Goal: Task Accomplishment & Management: Complete application form

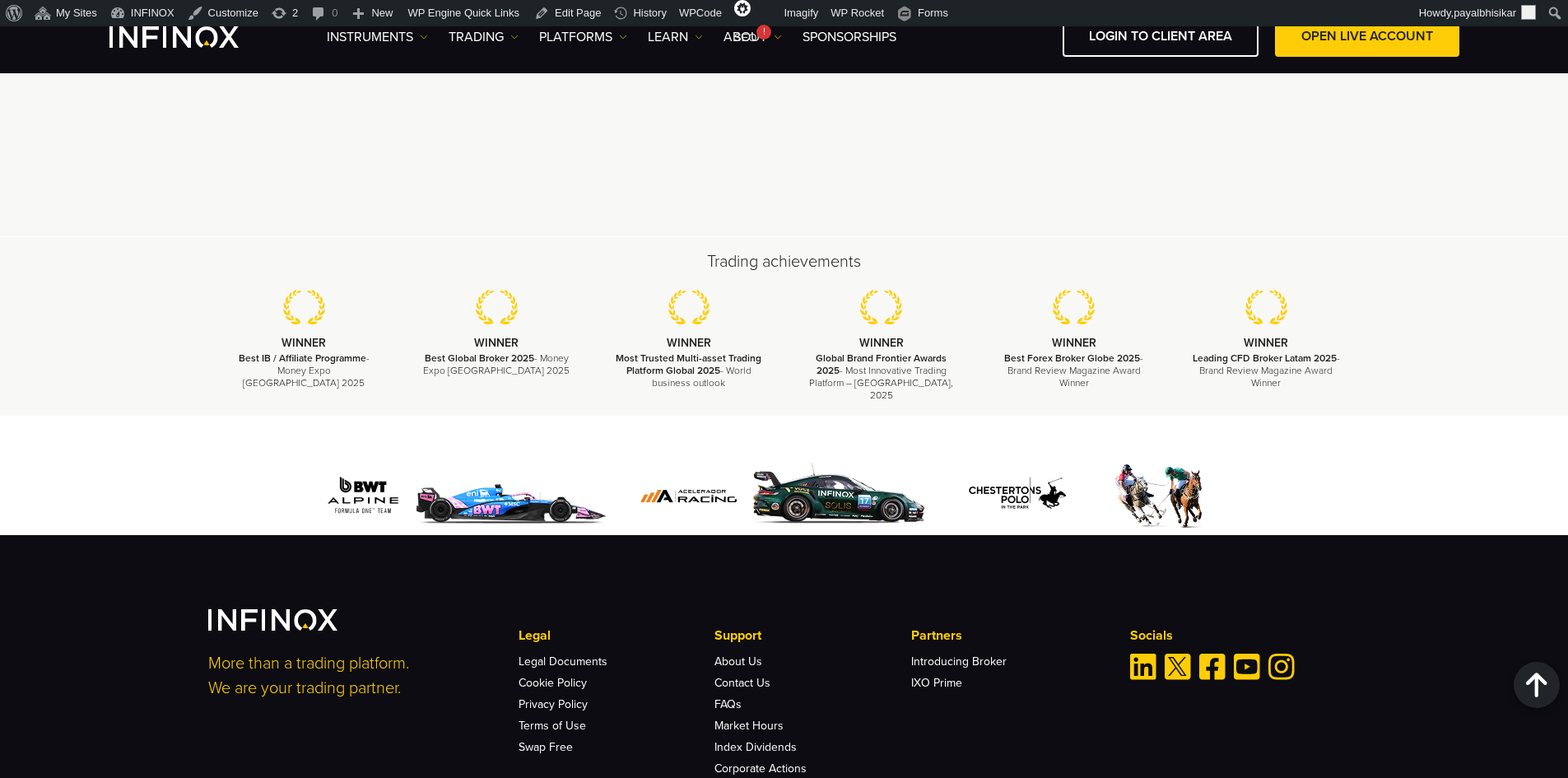
scroll to position [4939, 0]
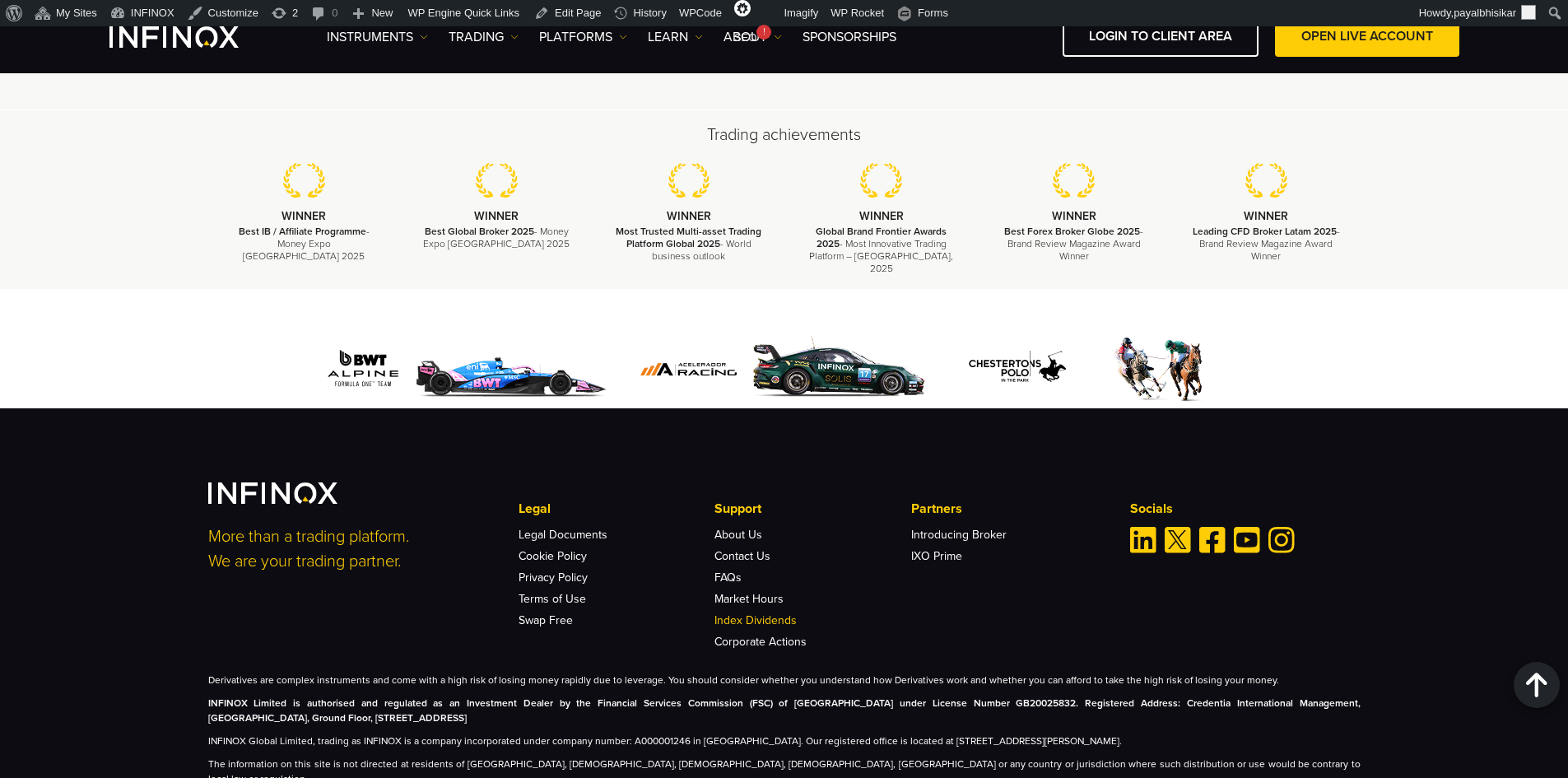
click at [746, 613] on link "Index Dividends" at bounding box center [755, 620] width 83 height 14
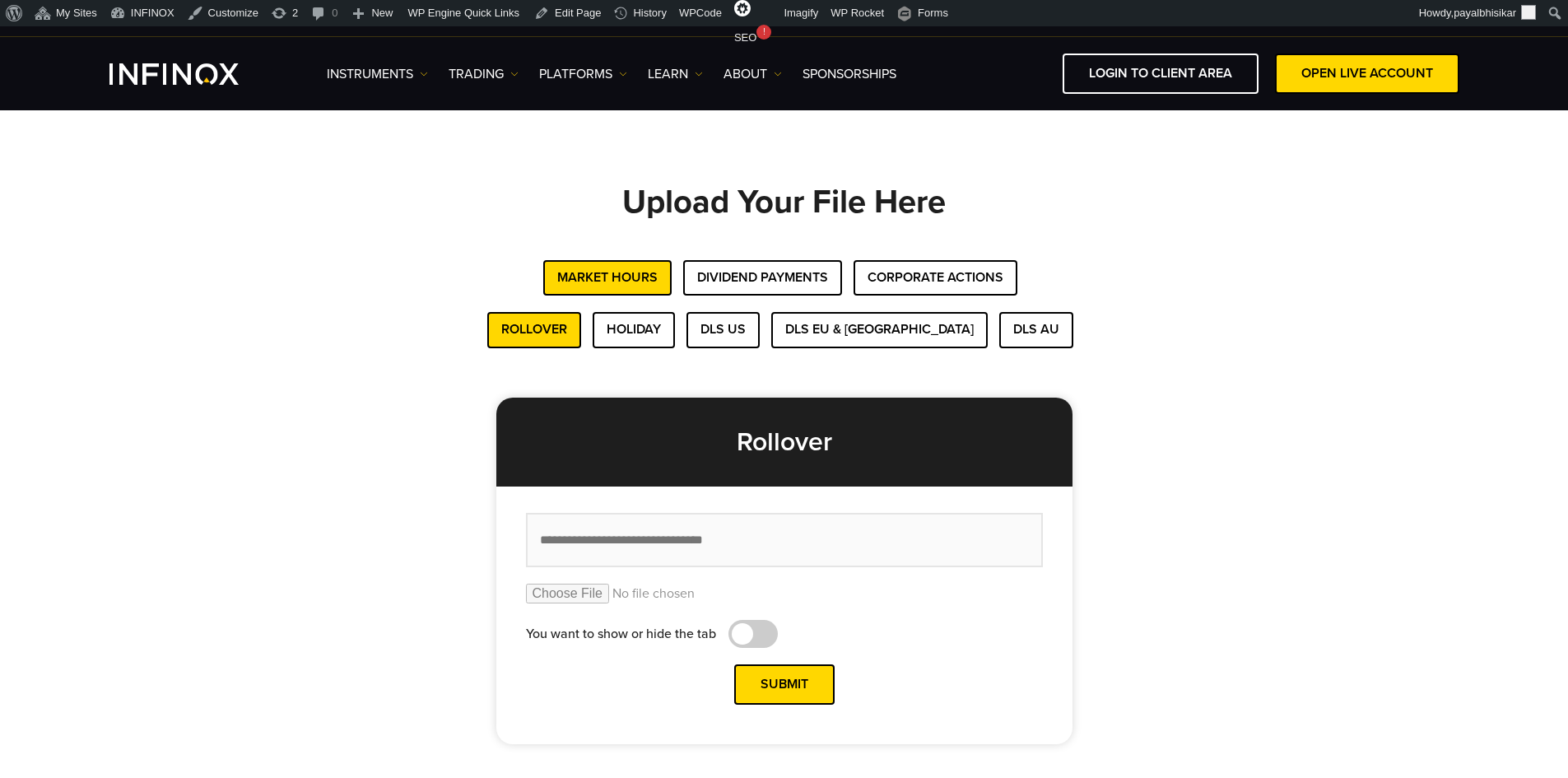
click at [1229, 310] on div "Upload Your File Here Market Hours Dividend Payments Corporate Actions Rollover…" at bounding box center [785, 465] width 1153 height 560
click at [740, 287] on button "Dividend Payments" at bounding box center [763, 278] width 159 height 36
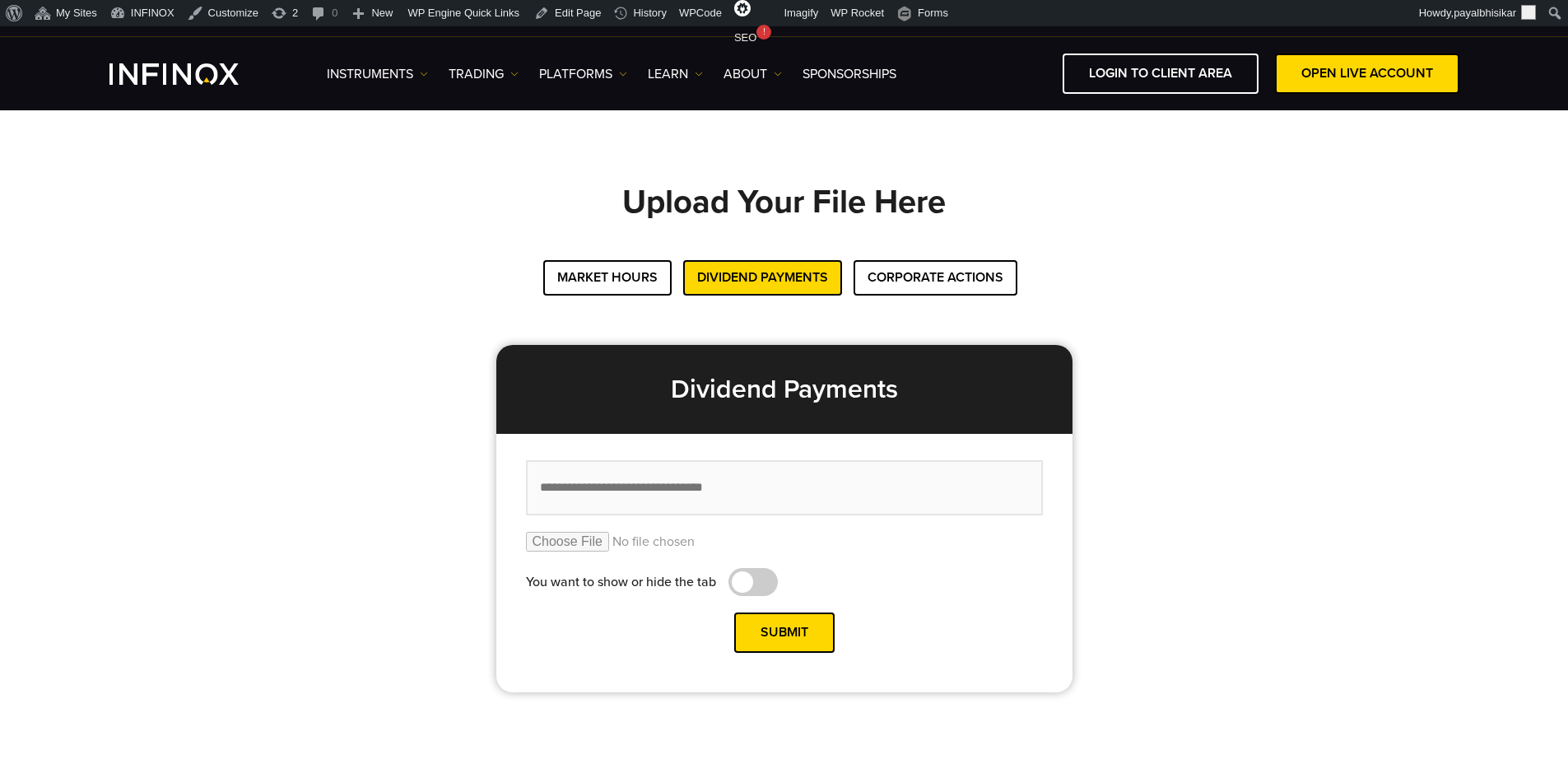
click at [1218, 332] on div "Upload Your File Here Market Hours Dividend Payments Corporate Actions Rollover…" at bounding box center [785, 438] width 1153 height 508
click at [588, 542] on input "file" at bounding box center [784, 541] width 517 height 20
type input "**********"
click at [749, 478] on input "text" at bounding box center [784, 488] width 517 height 55
paste input "**********"
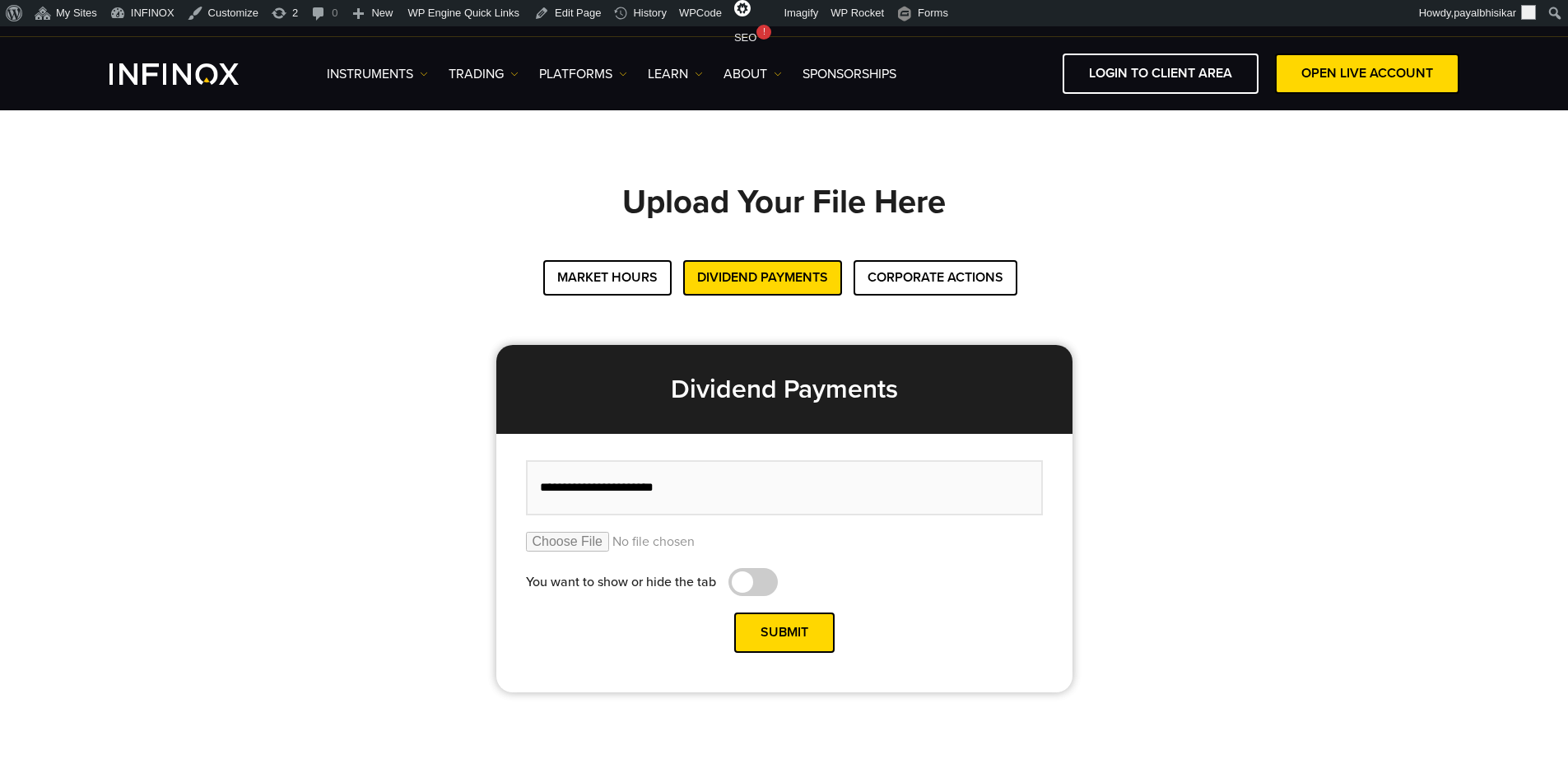
click at [604, 487] on input "**********" at bounding box center [784, 488] width 517 height 55
type input "**********"
click at [784, 626] on button "Submit" at bounding box center [784, 632] width 100 height 40
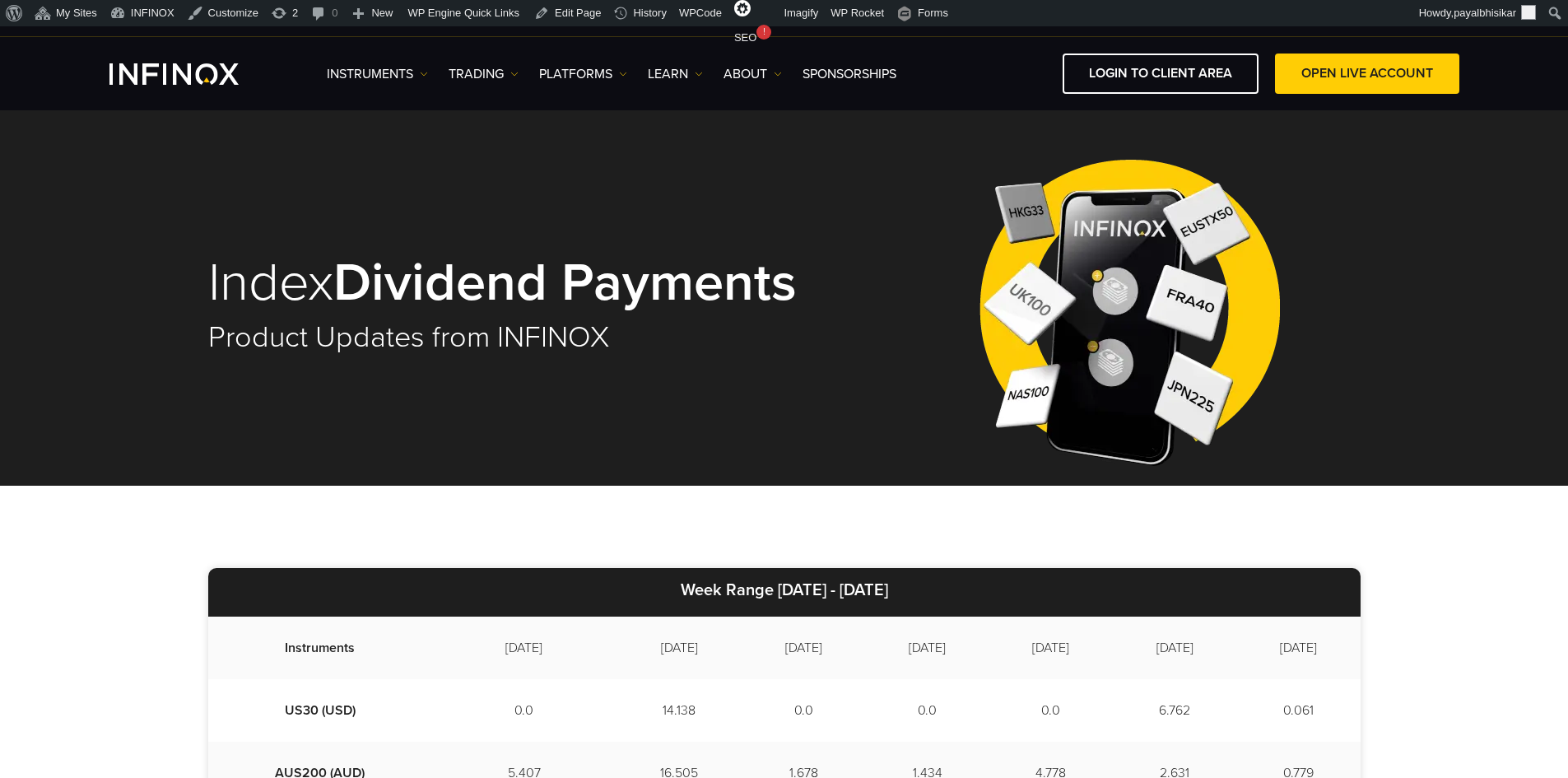
drag, startPoint x: 742, startPoint y: 589, endPoint x: 967, endPoint y: 590, distance: 225.0
click at [967, 590] on p "Week Range 2025/09/03 - 2025/09/11" at bounding box center [785, 592] width 1153 height 49
copy strong "2025/09/03 - 2025/09/11"
click at [879, 335] on div "Index Dividend Payments Product Updates from INFINOX" at bounding box center [785, 306] width 1153 height 361
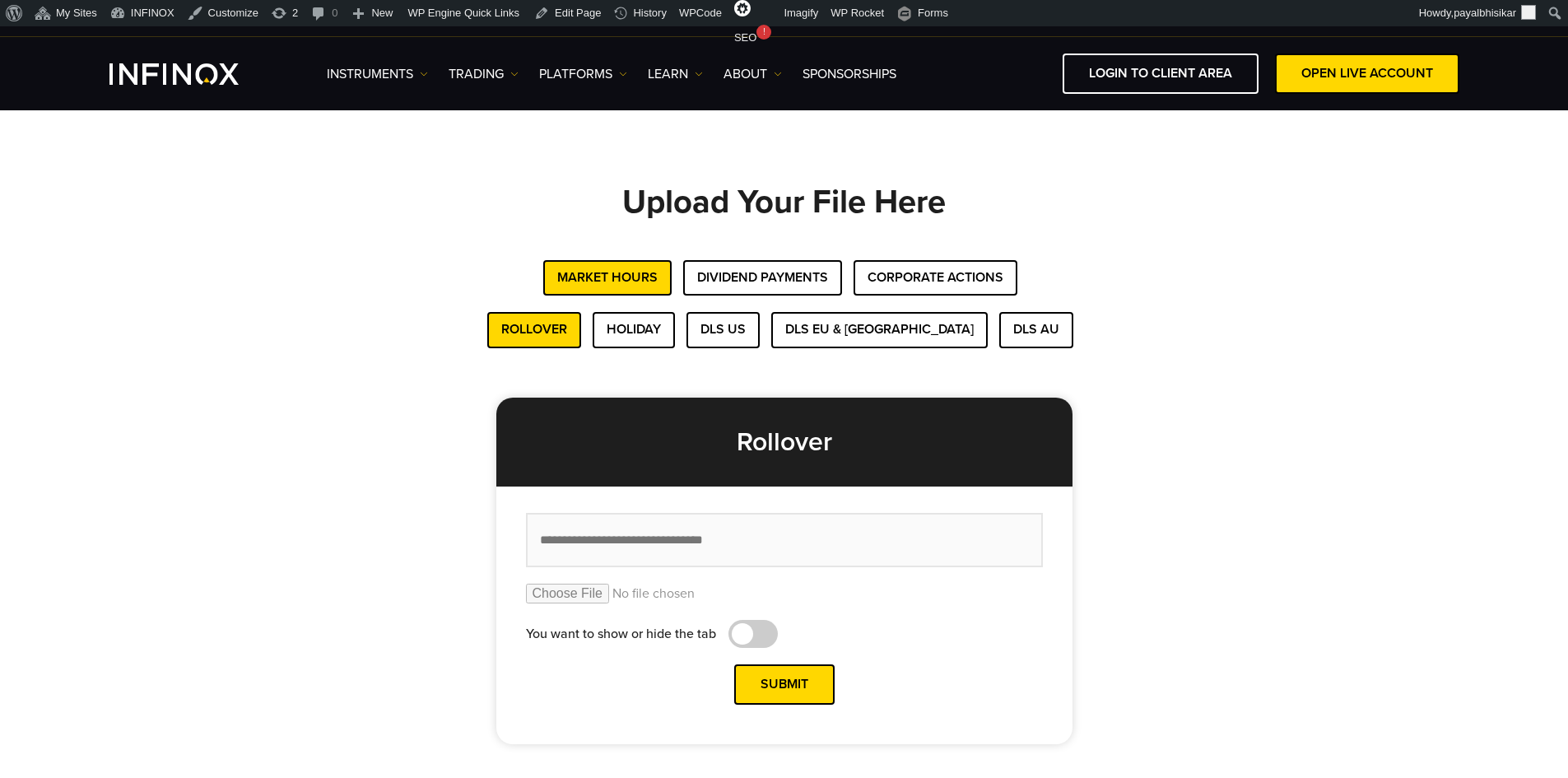
click at [281, 618] on div "Rollover Holiday DLS US DLS EU & UK DLS AU Rollover You want to show or hide th…" at bounding box center [785, 528] width 1153 height 432
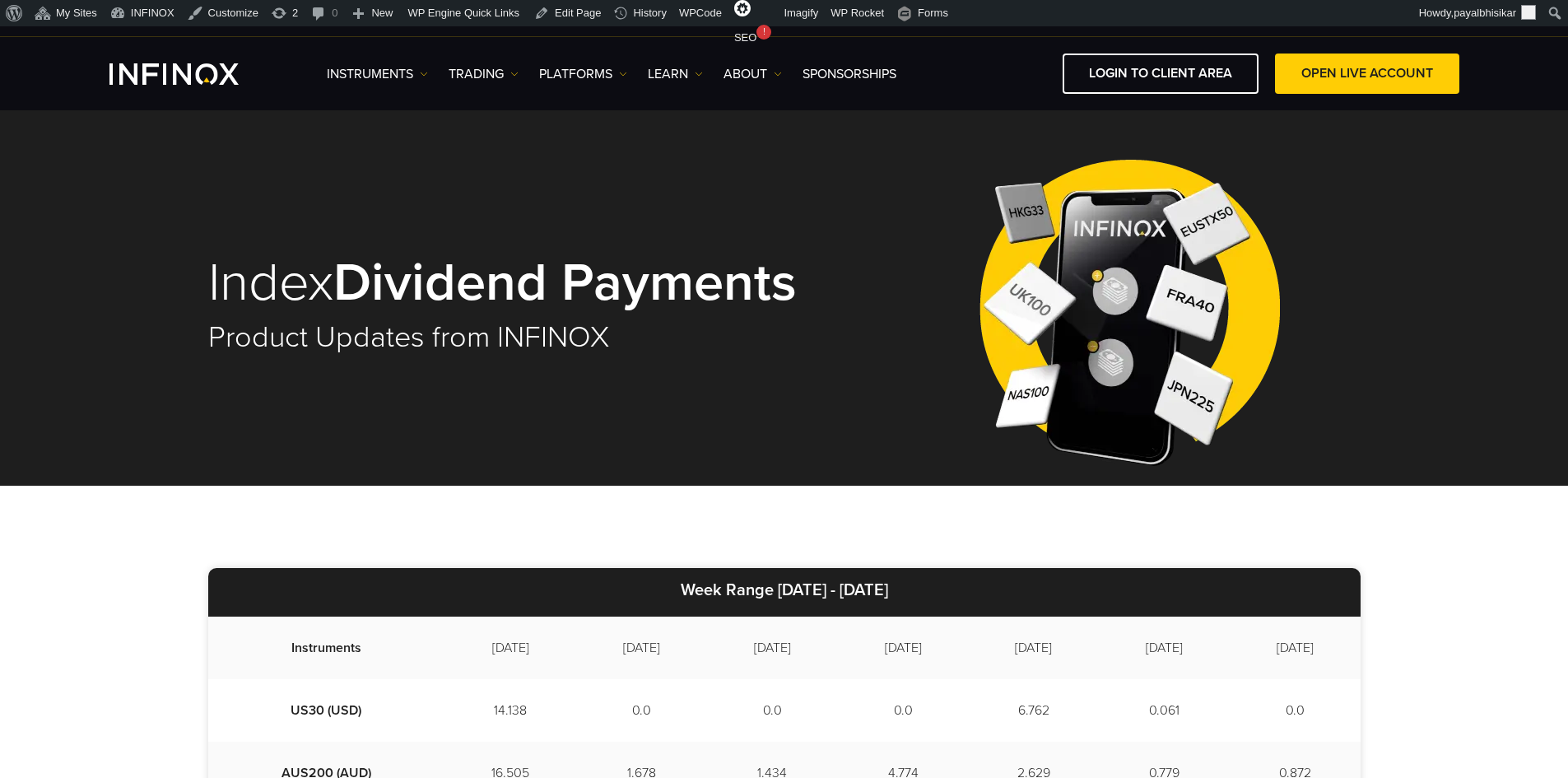
click at [681, 586] on strong "Week Range" at bounding box center [727, 590] width 93 height 20
click at [684, 581] on strong "Week Range" at bounding box center [727, 590] width 93 height 20
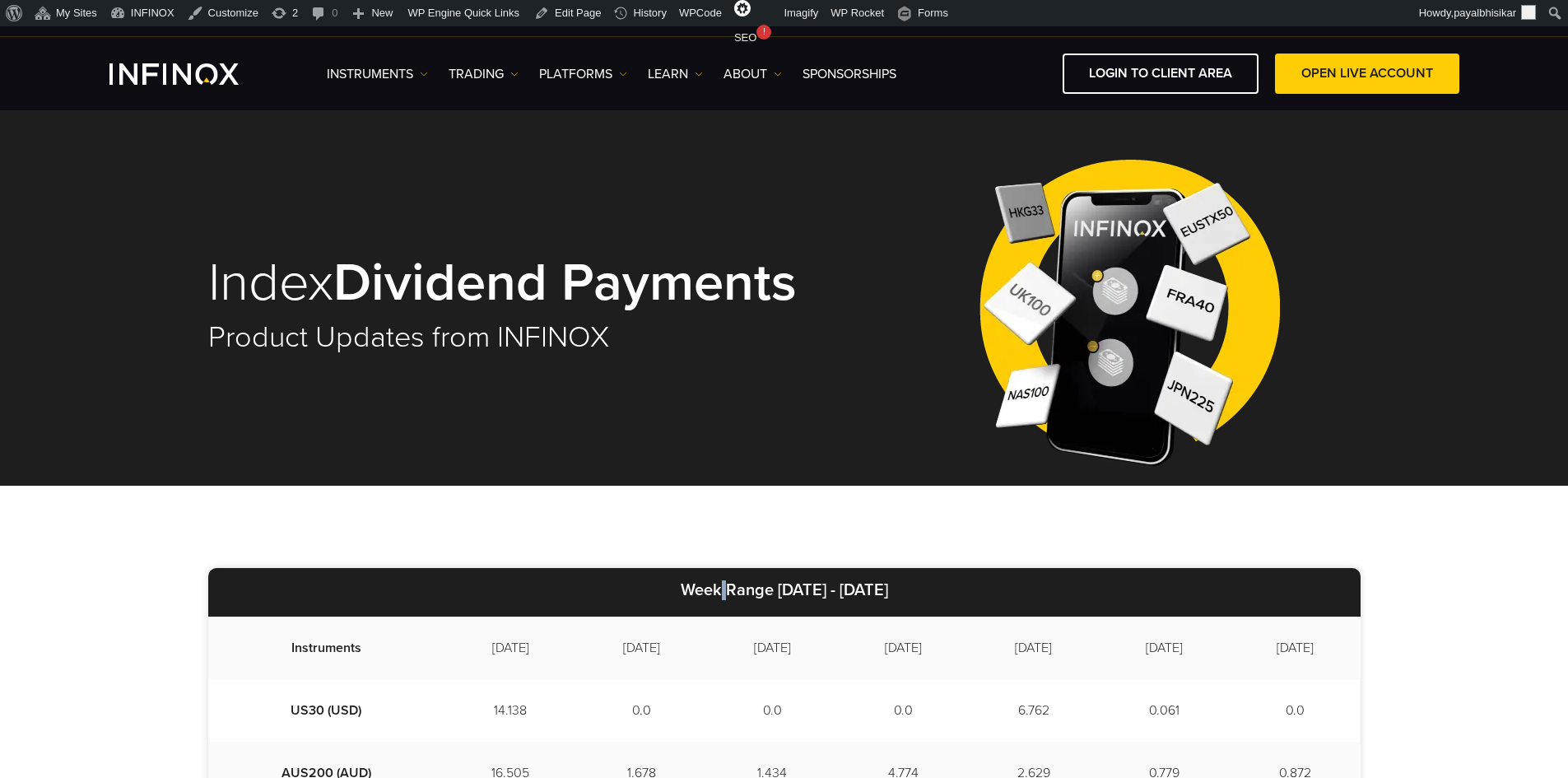
click at [684, 581] on strong "Week Range" at bounding box center [727, 590] width 93 height 20
click at [888, 586] on strong "[DATE] - [DATE]" at bounding box center [833, 590] width 111 height 20
click at [888, 587] on strong "[DATE] - [DATE]" at bounding box center [833, 590] width 111 height 20
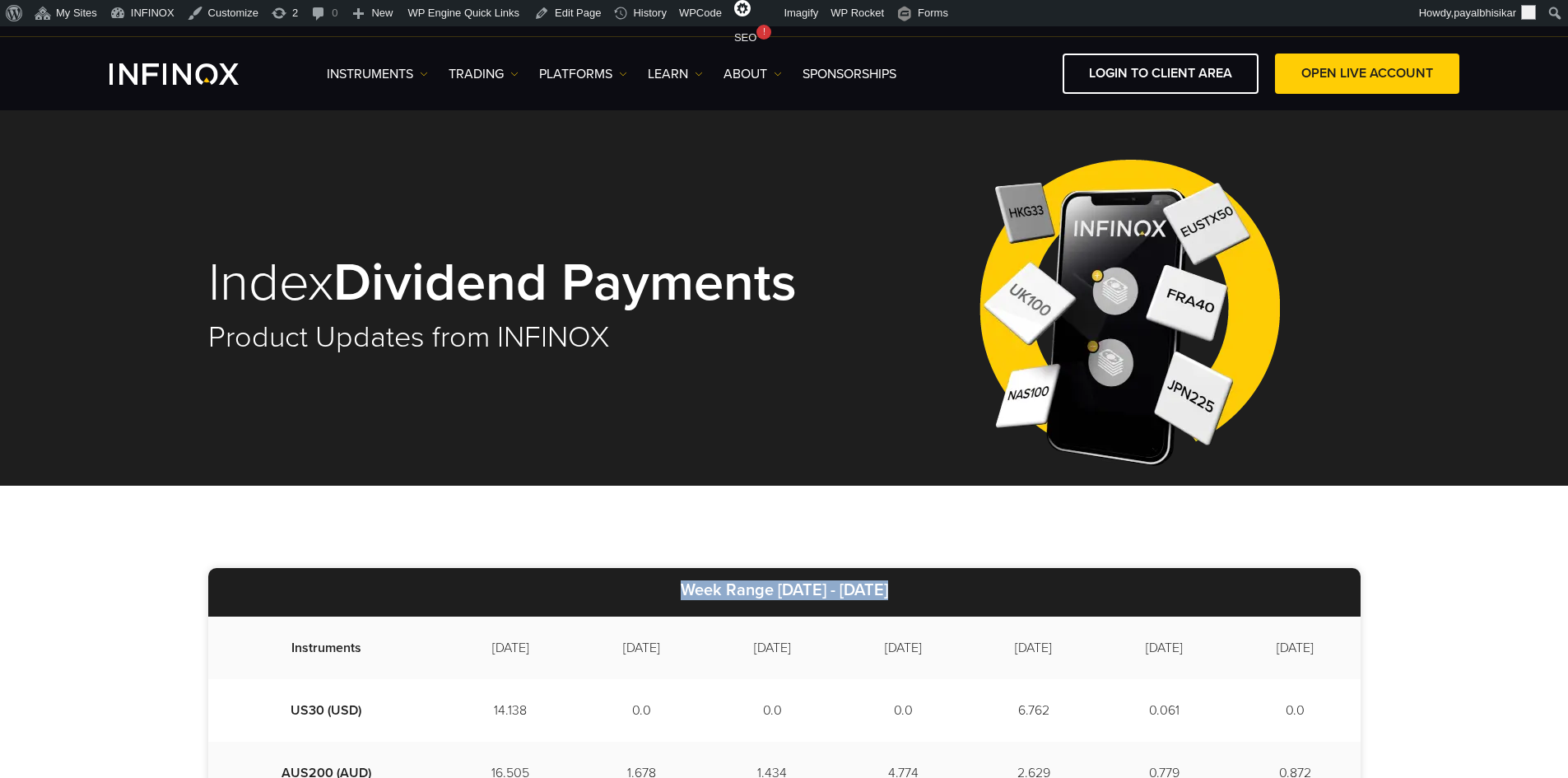
click at [888, 587] on strong "[DATE] - [DATE]" at bounding box center [833, 590] width 111 height 20
click at [888, 589] on strong "[DATE] - [DATE]" at bounding box center [833, 590] width 111 height 20
click at [761, 637] on td "[DATE]" at bounding box center [773, 647] width 131 height 62
drag, startPoint x: 419, startPoint y: 644, endPoint x: 1330, endPoint y: 651, distance: 911.0
click at [1330, 651] on tr "Instruments [DATE] [DATE] [DATE] [DATE] [DATE] [DATE] [DATE]" at bounding box center [785, 647] width 1153 height 62
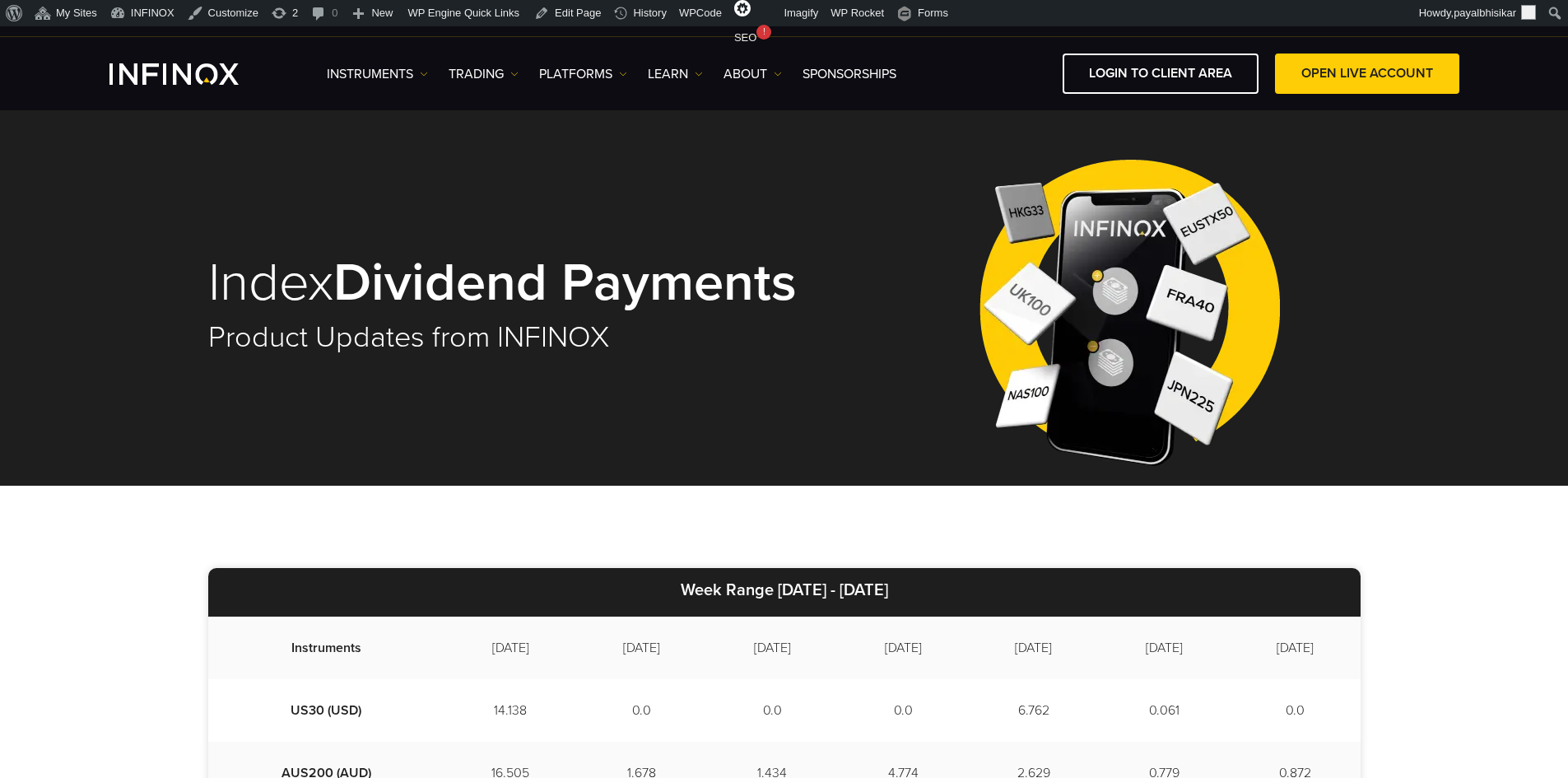
click at [1330, 651] on td "[DATE]" at bounding box center [1296, 647] width 131 height 62
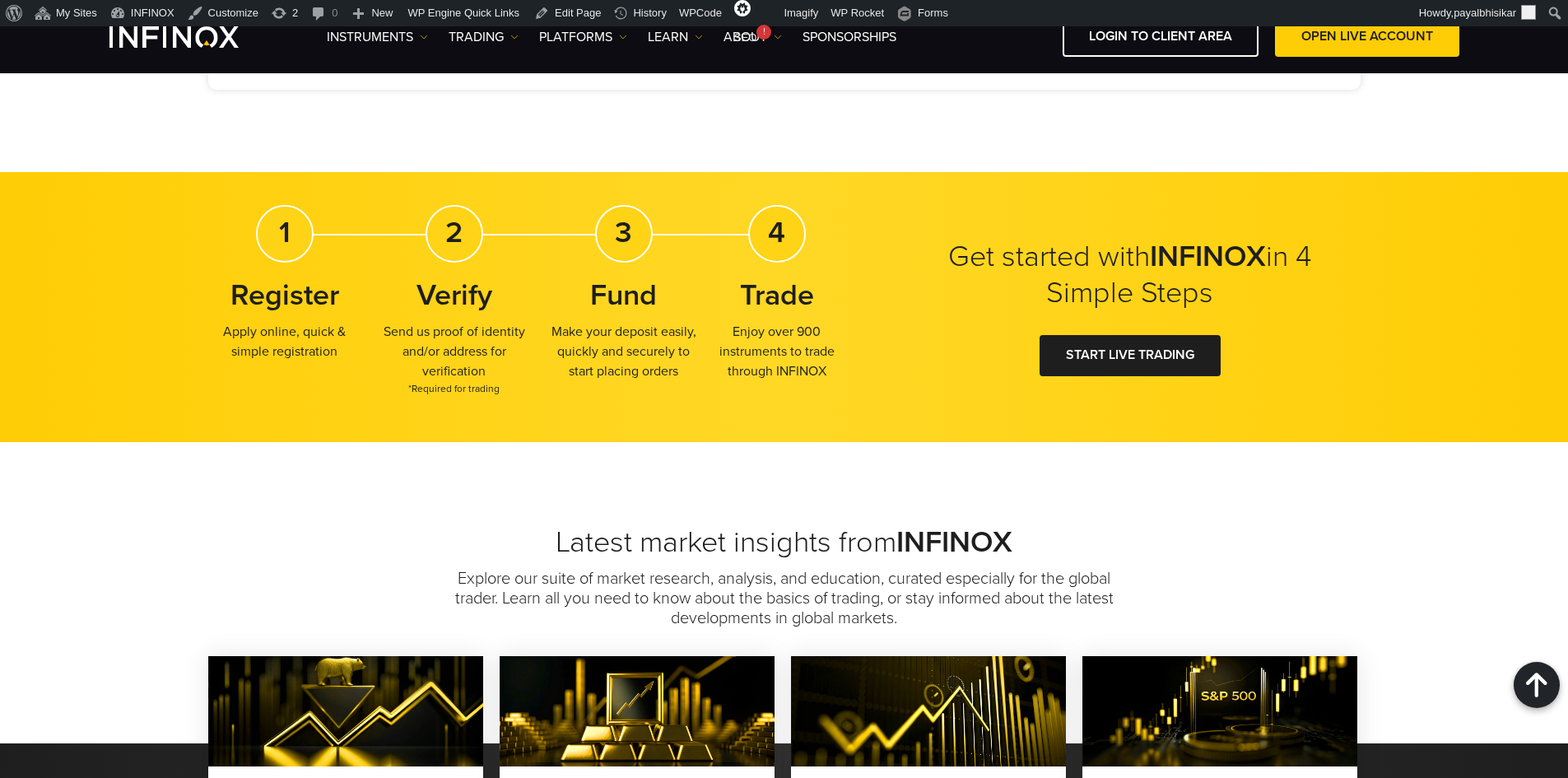
scroll to position [1481, 0]
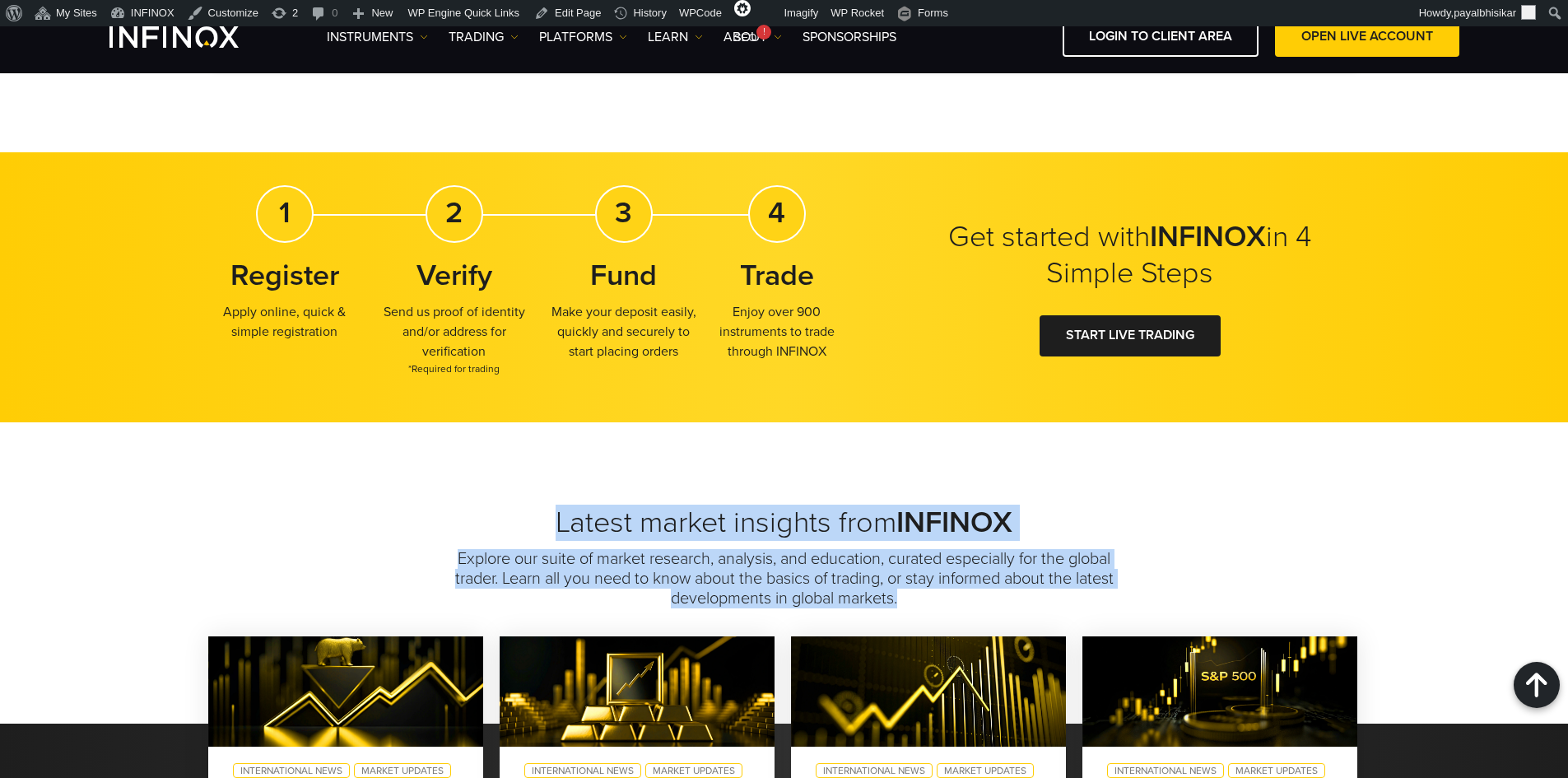
drag, startPoint x: 549, startPoint y: 523, endPoint x: 942, endPoint y: 596, distance: 399.7
click at [942, 596] on div "Latest market insights from INFINOX Explore our suite of market research, analy…" at bounding box center [784, 557] width 1185 height 104
click at [945, 600] on p "Explore our suite of market research, analysis, and education, curated especial…" at bounding box center [784, 579] width 663 height 60
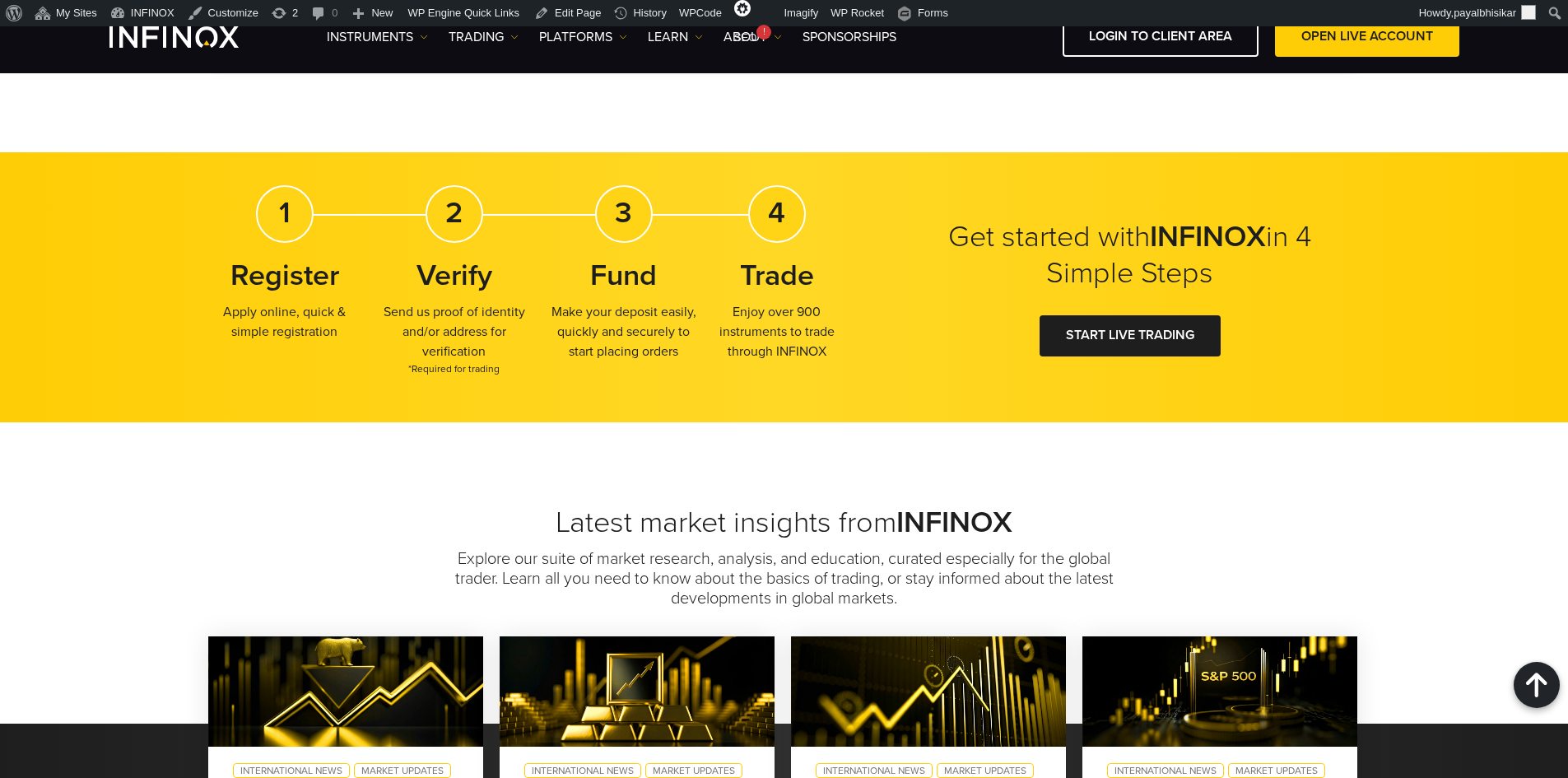
scroll to position [1564, 0]
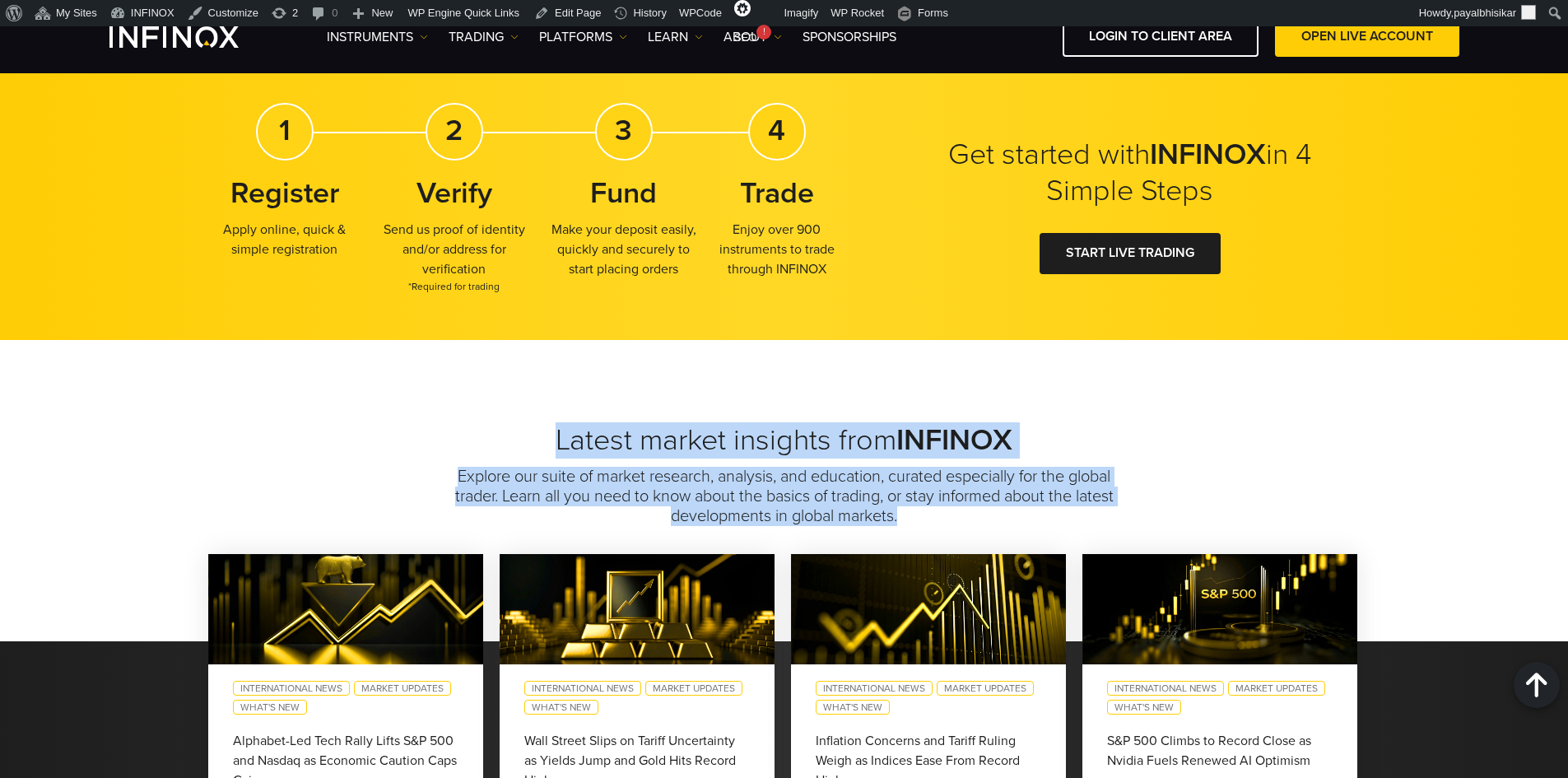
drag, startPoint x: 944, startPoint y: 516, endPoint x: 549, endPoint y: 434, distance: 403.4
click at [549, 434] on div "Latest market insights from INFINOX Explore our suite of market research, analy…" at bounding box center [784, 474] width 1185 height 104
click at [532, 431] on h2 "Latest market insights from INFINOX" at bounding box center [785, 440] width 1153 height 37
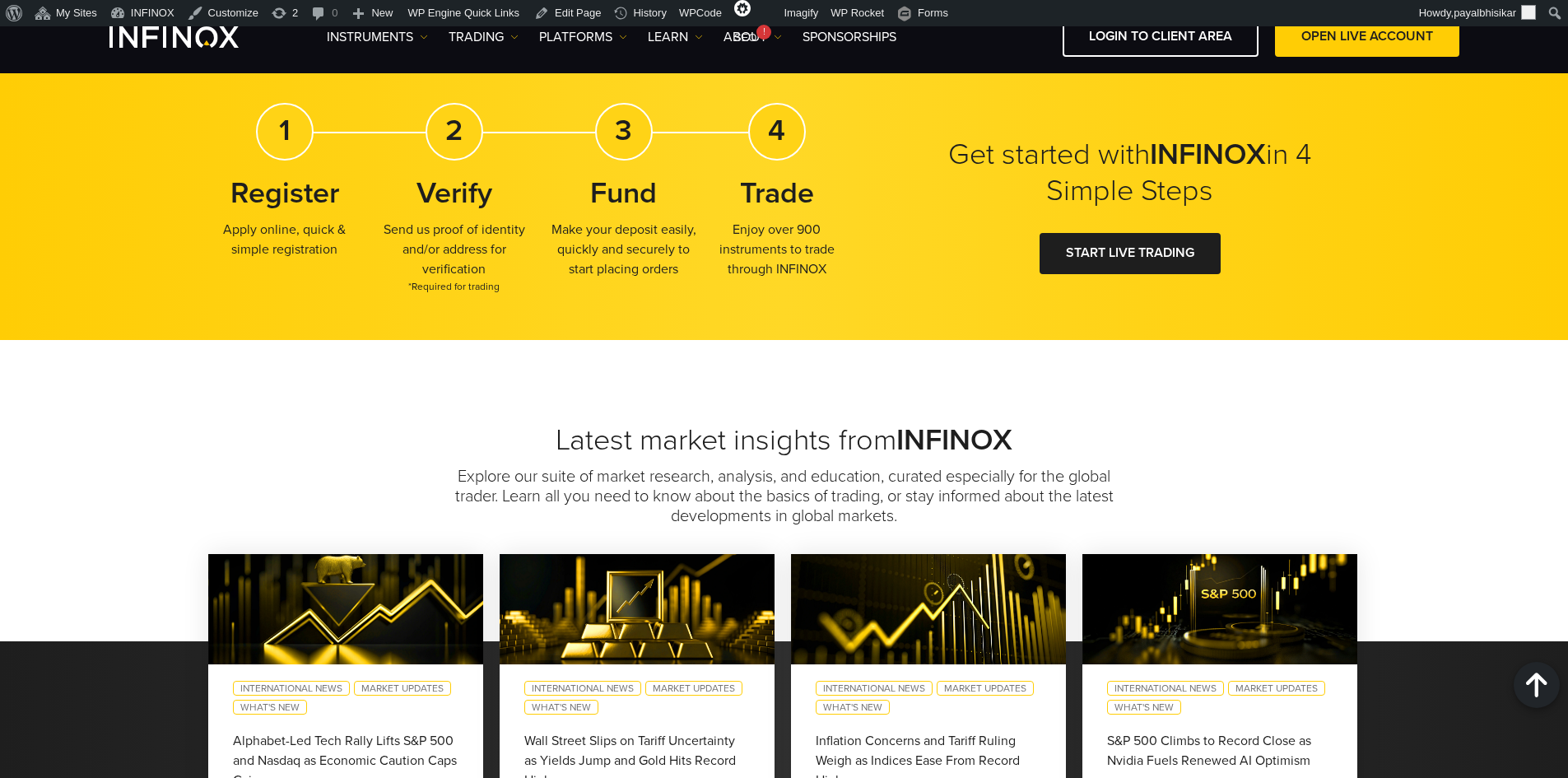
scroll to position [0, 0]
